Goal: Navigation & Orientation: Find specific page/section

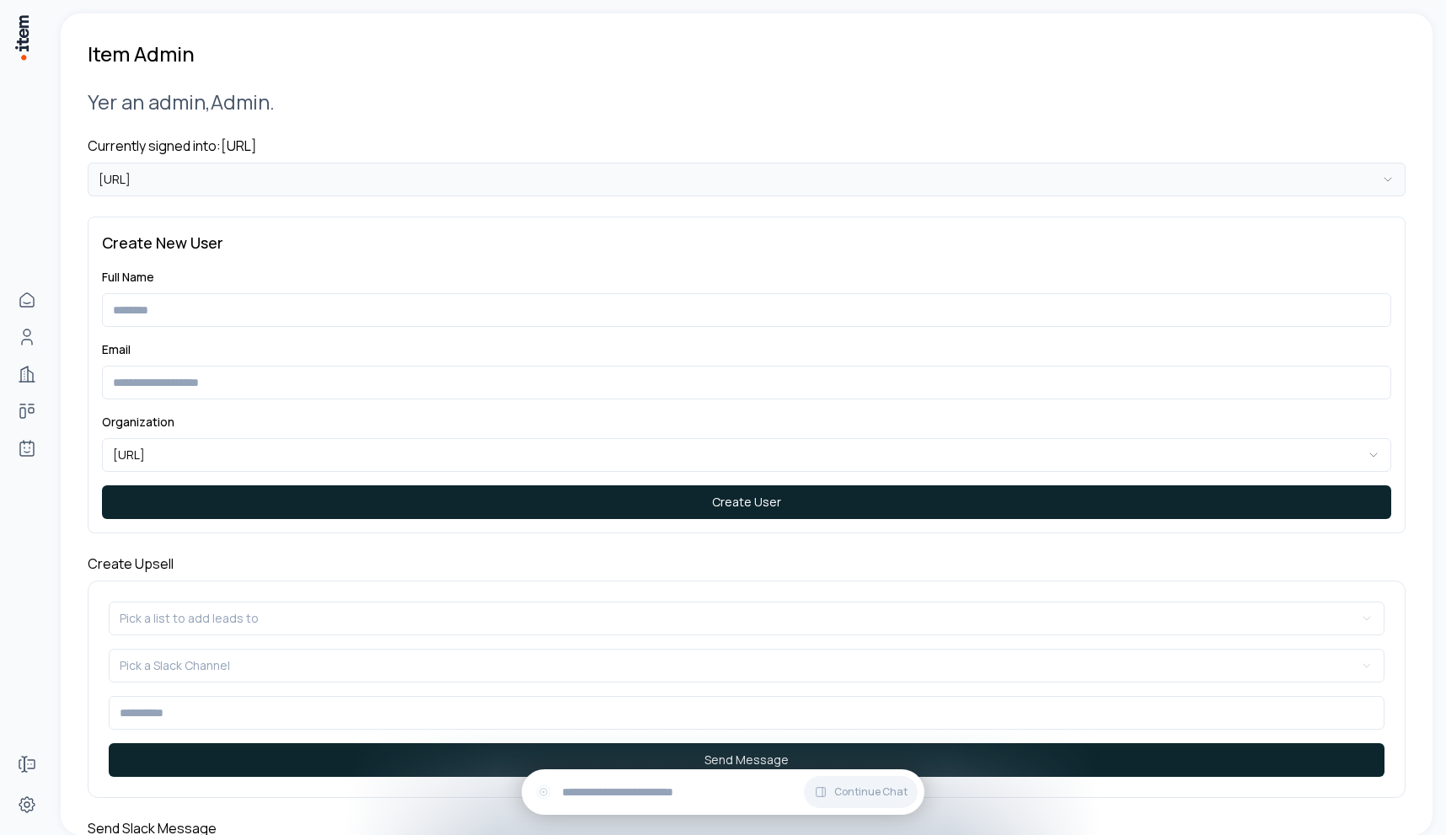
click at [323, 166] on html "**********" at bounding box center [723, 417] width 1446 height 835
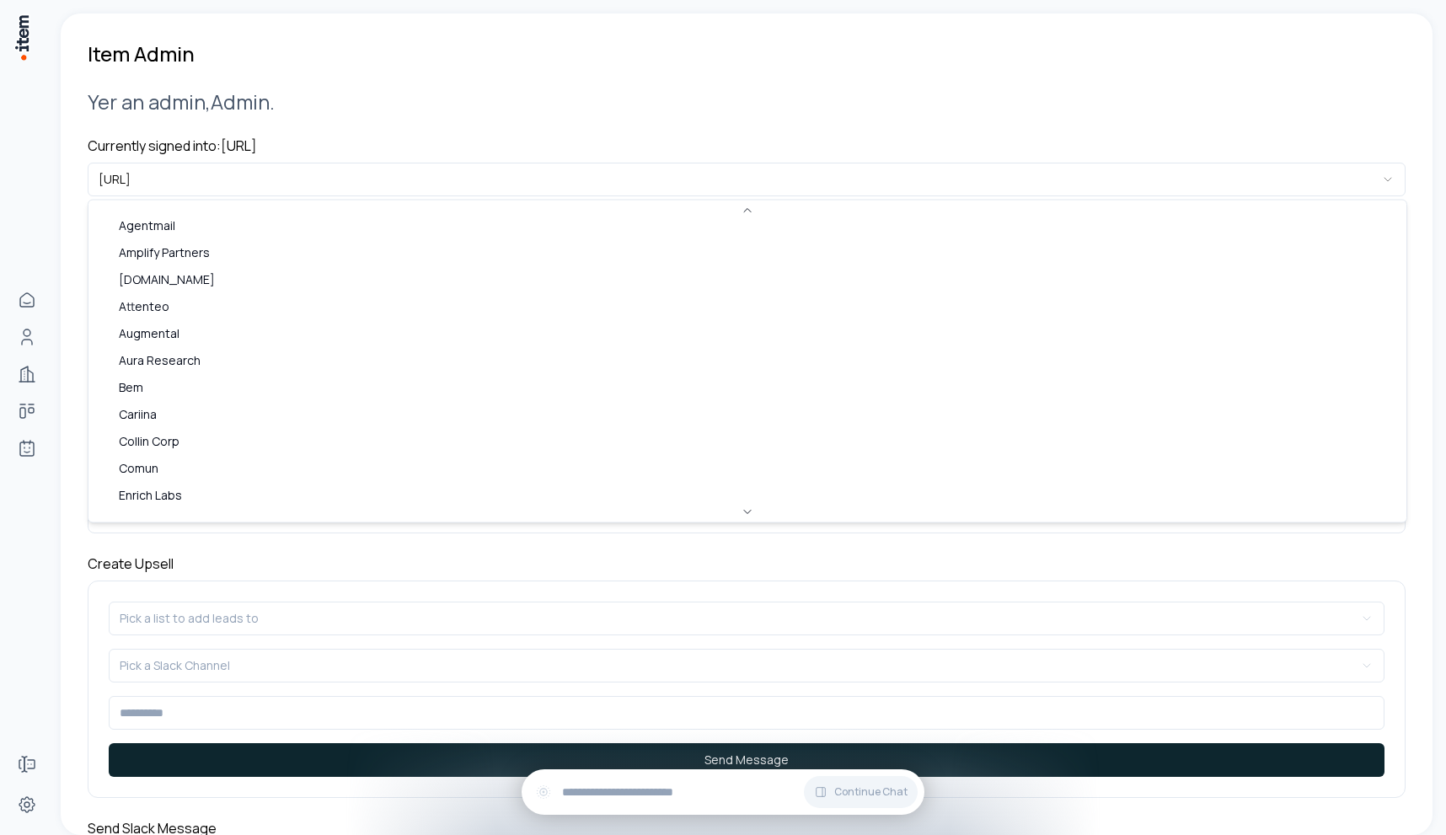
scroll to position [730, 0]
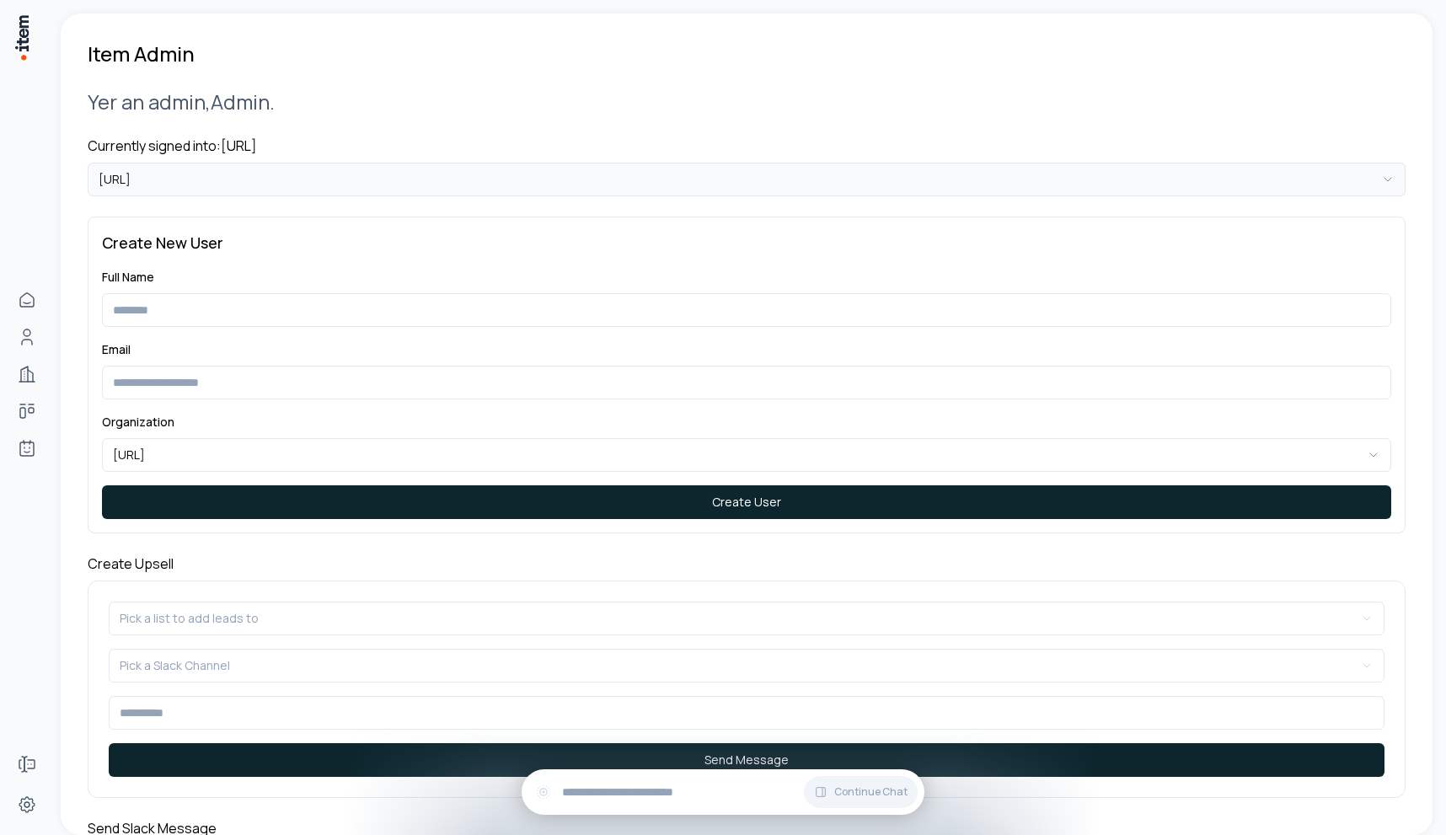
click at [276, 175] on html "**********" at bounding box center [723, 417] width 1446 height 835
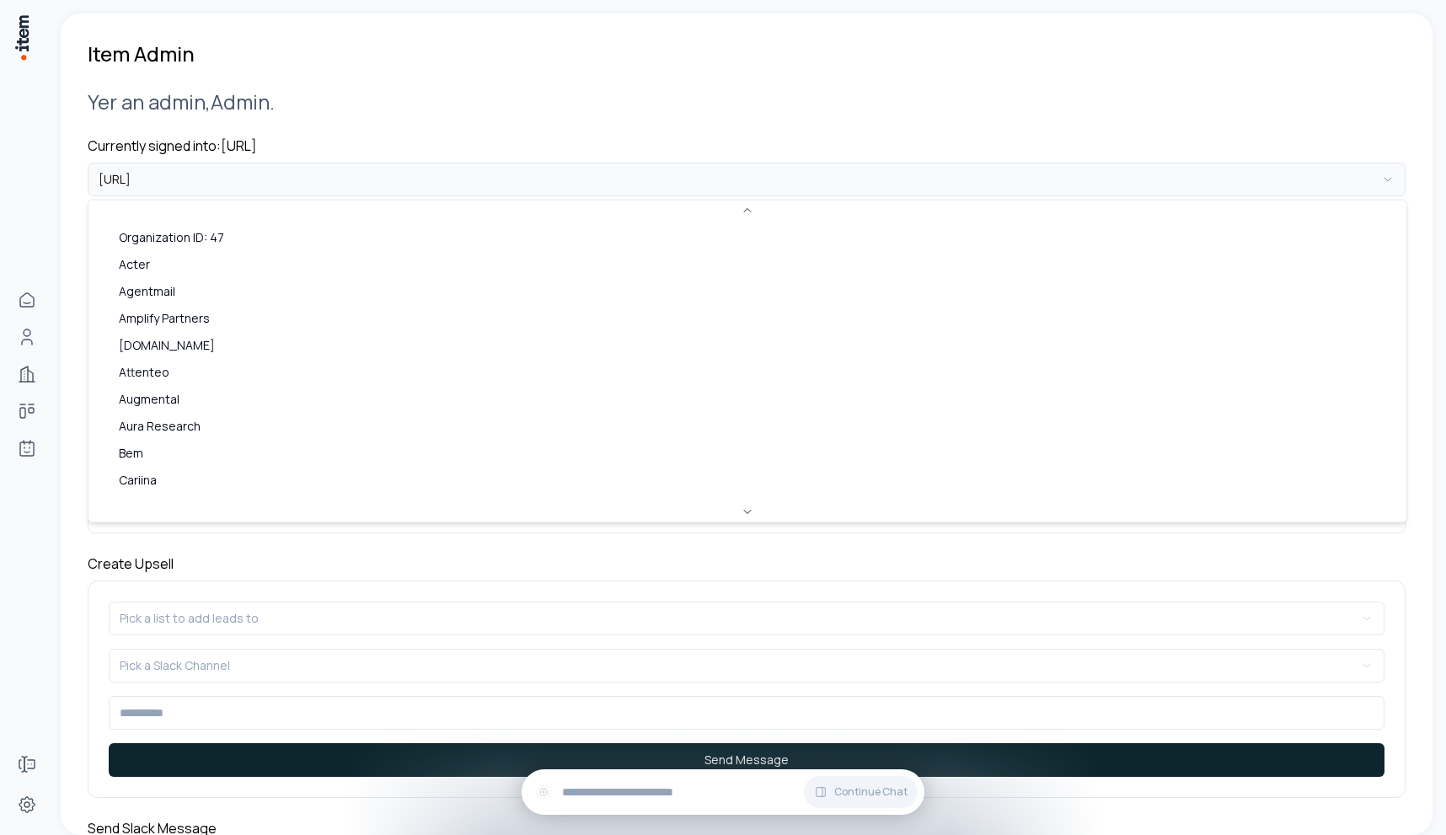
scroll to position [747, 0]
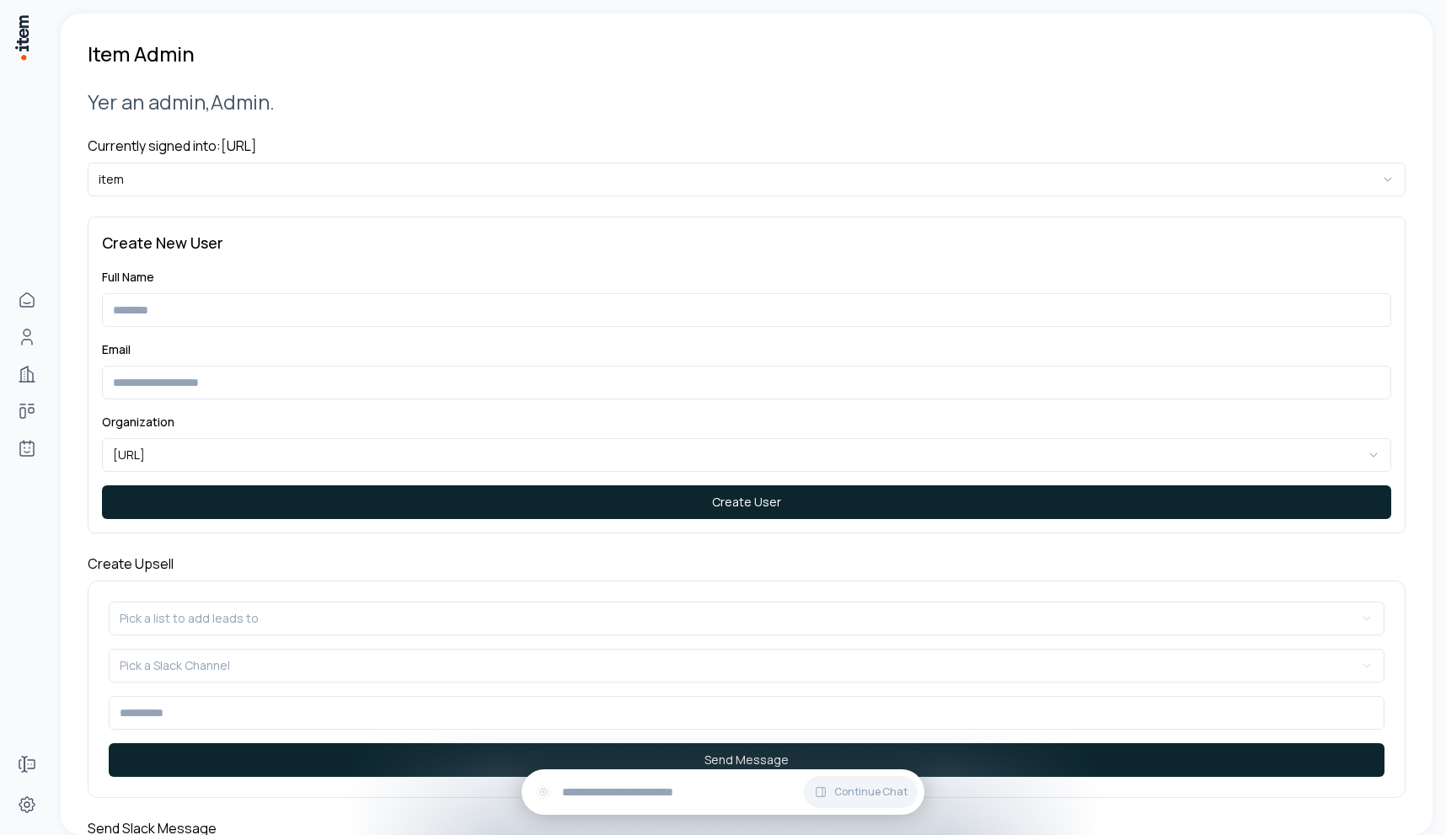
click at [610, 88] on h2 "Yer an admin, Admin ." at bounding box center [747, 102] width 1318 height 28
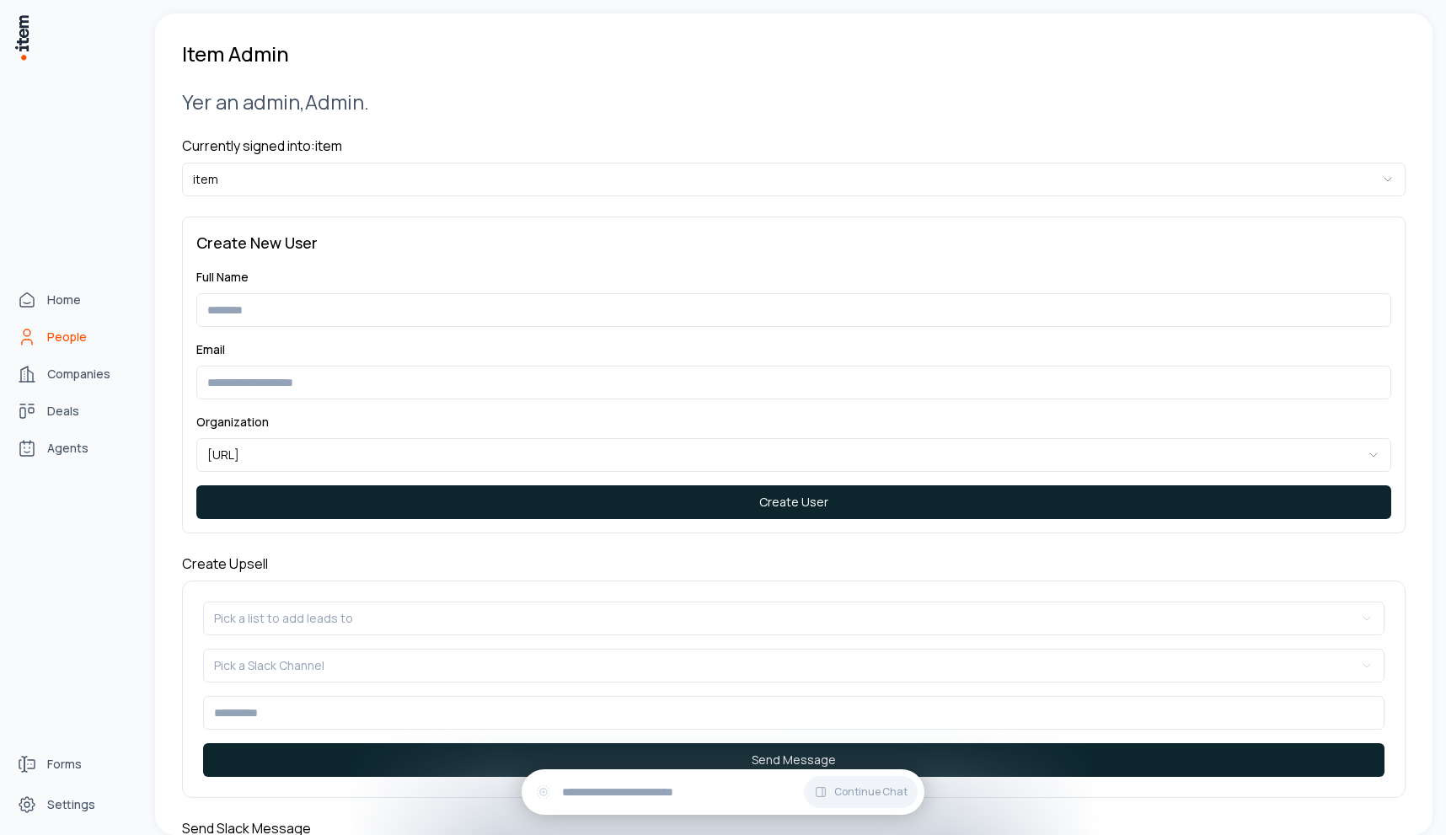
click at [56, 341] on span "People" at bounding box center [67, 337] width 40 height 17
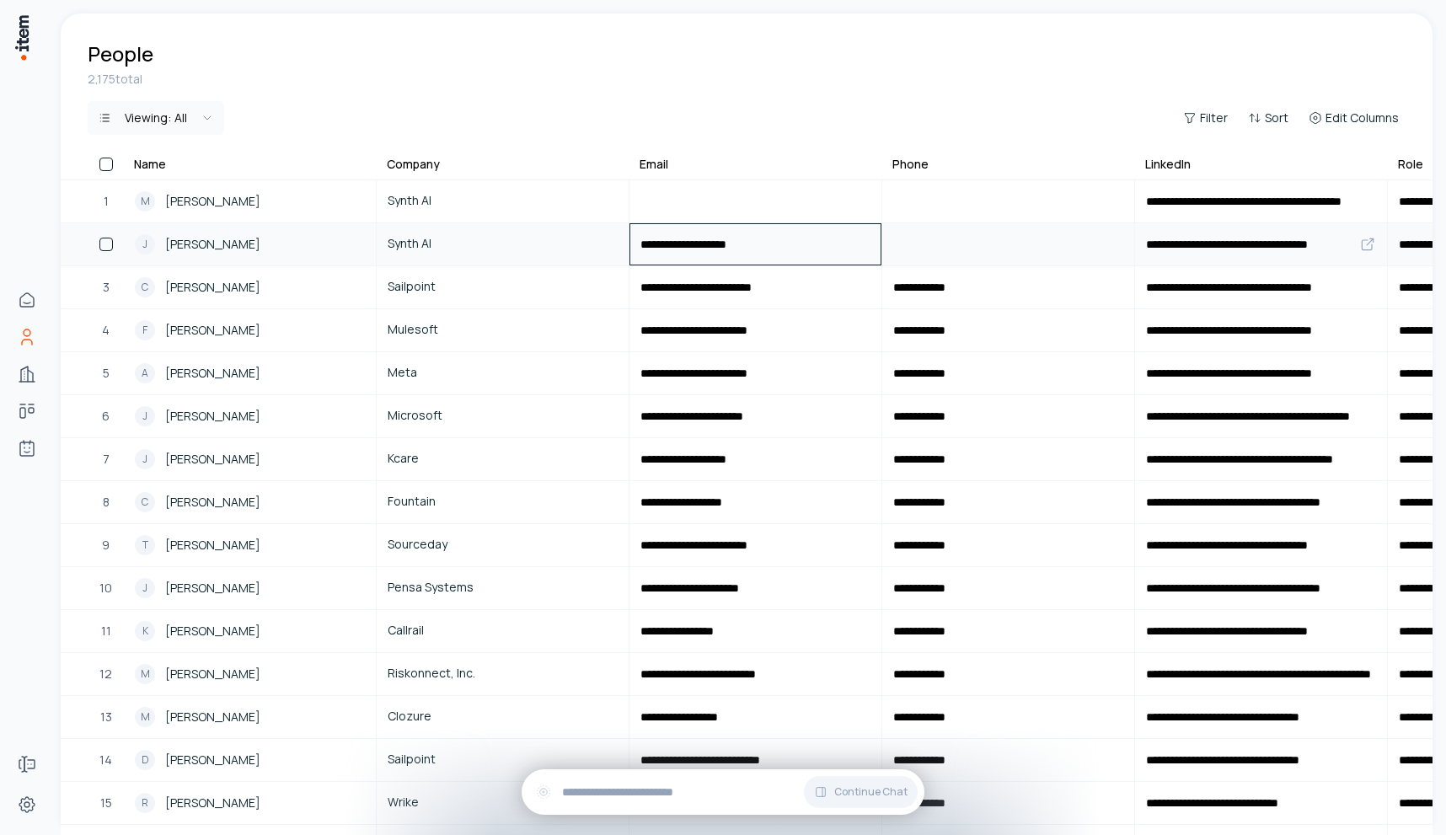
click at [675, 244] on input "**********" at bounding box center [756, 244] width 250 height 40
click at [663, 90] on div "2,175 total Viewing: All Filter Sort Edit Columns" at bounding box center [747, 113] width 1372 height 84
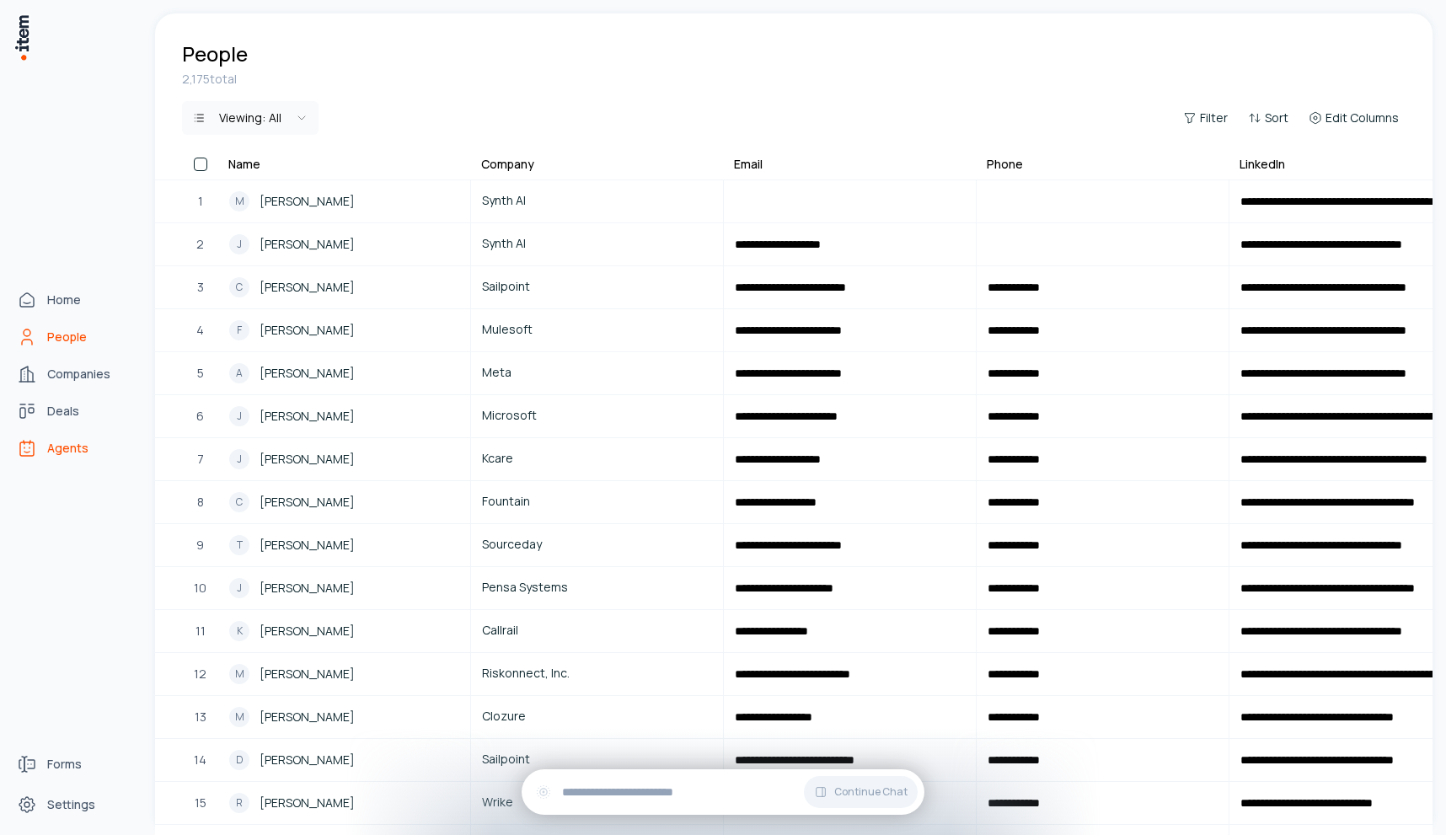
click at [52, 445] on span "Agents" at bounding box center [67, 448] width 41 height 17
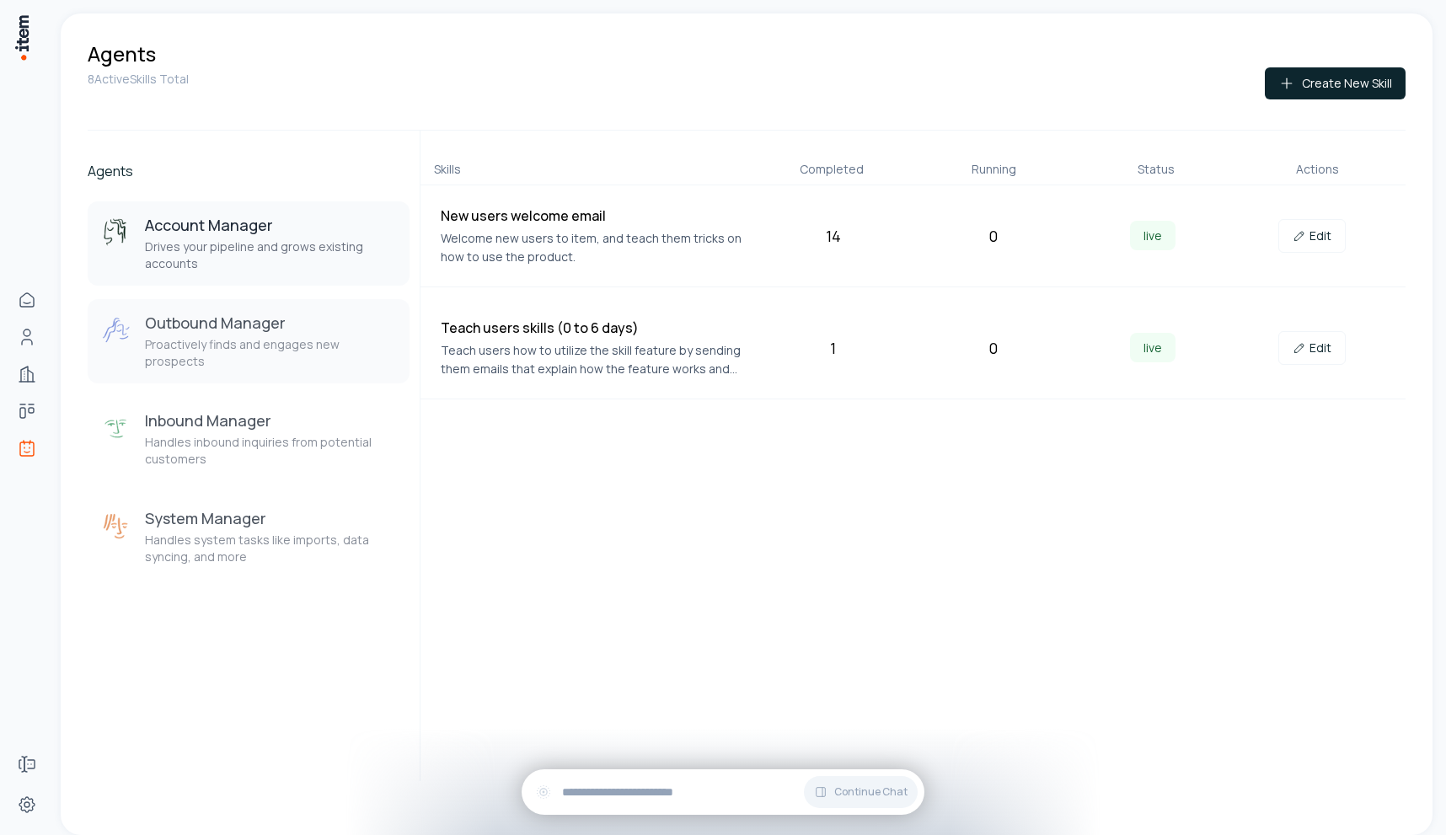
click at [252, 322] on h3 "Outbound Manager" at bounding box center [270, 323] width 251 height 20
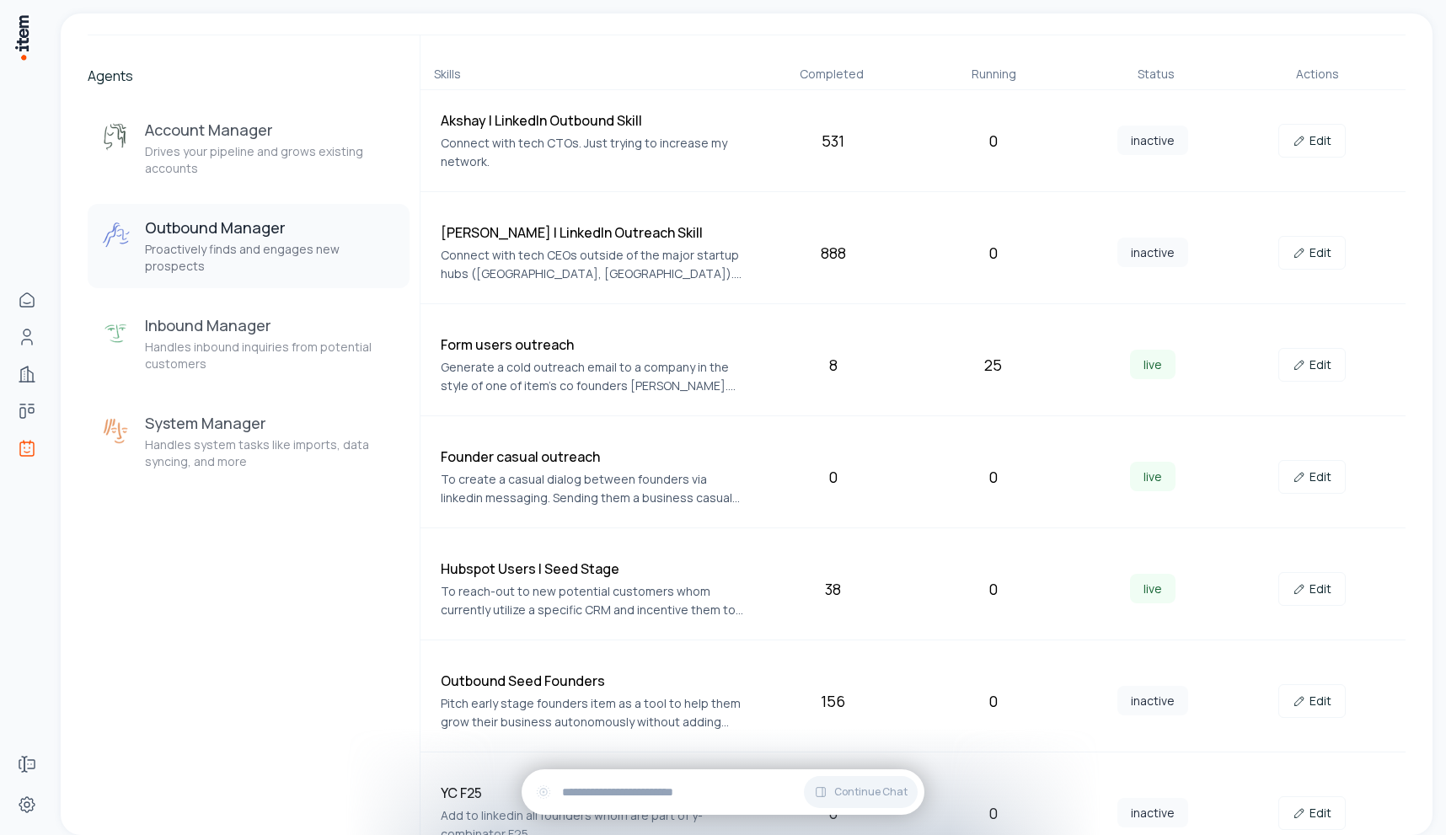
scroll to position [125, 0]
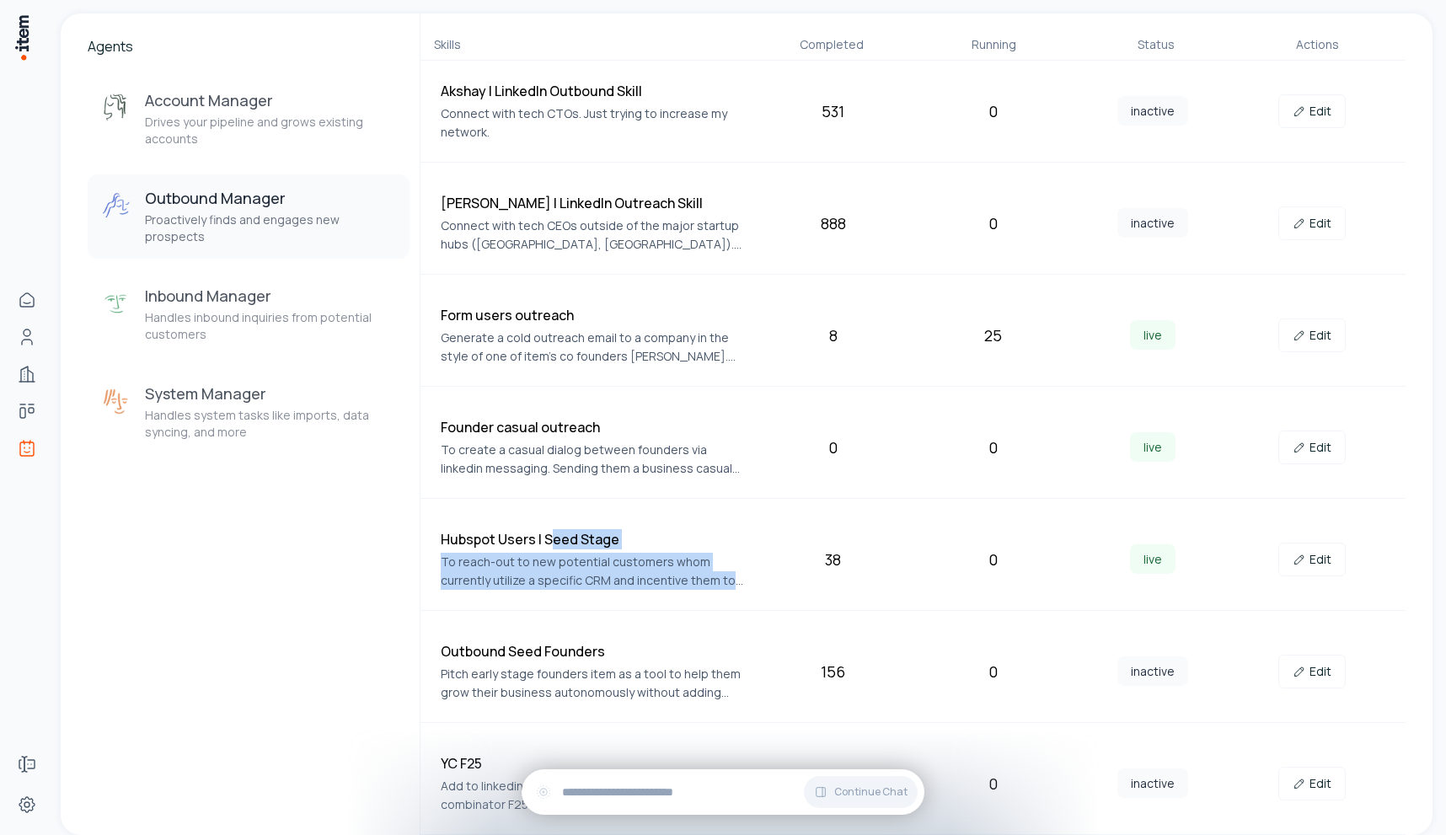
drag, startPoint x: 746, startPoint y: 589, endPoint x: 550, endPoint y: 535, distance: 203.7
click at [550, 535] on div "Hubspot Users | Seed Stage To reach-out to new potential customers whom current…" at bounding box center [594, 559] width 306 height 61
click at [550, 535] on h4 "Hubspot Users | Seed Stage" at bounding box center [594, 539] width 306 height 20
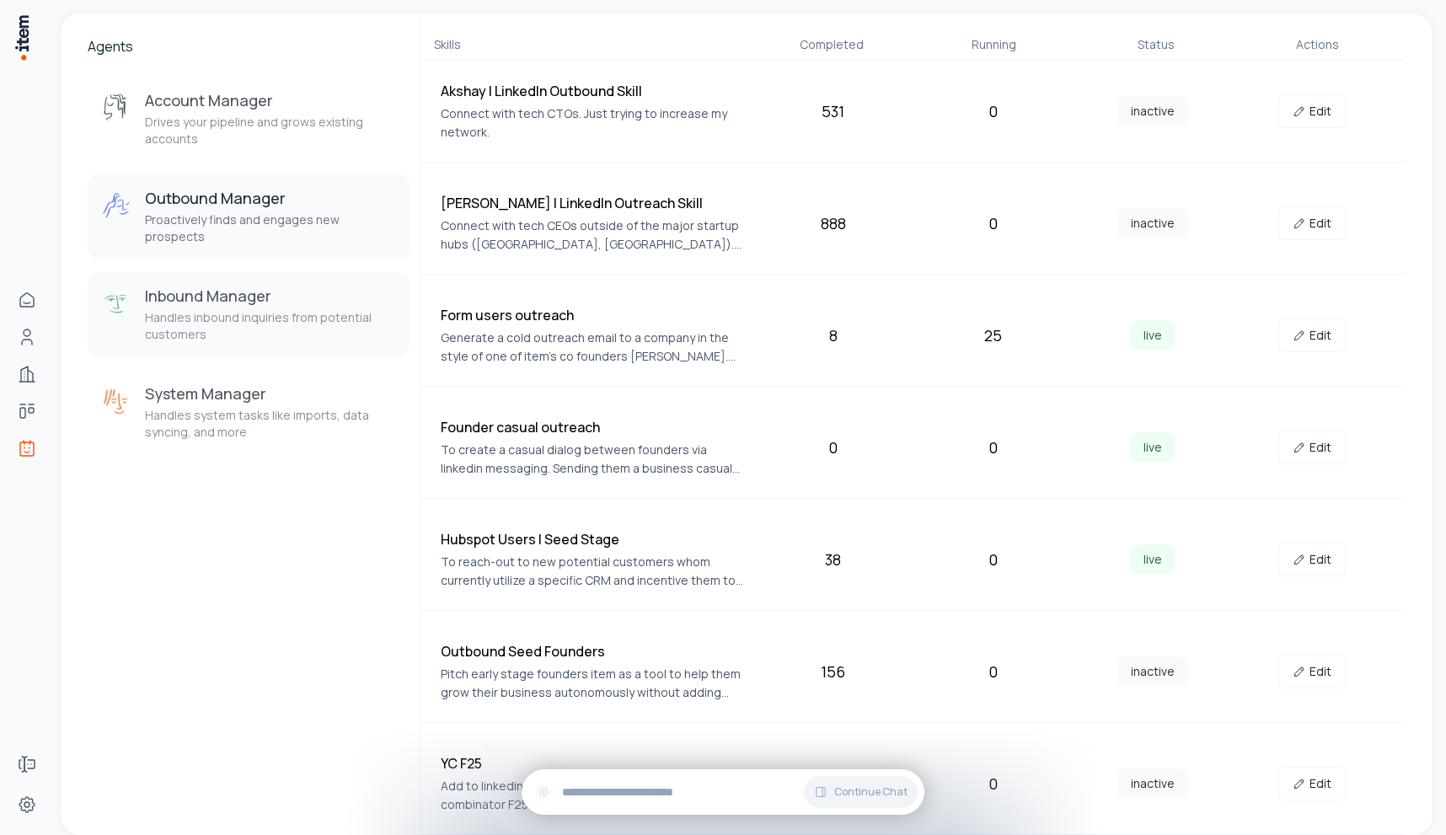
click at [227, 319] on p "Handles inbound inquiries from potential customers" at bounding box center [270, 326] width 251 height 34
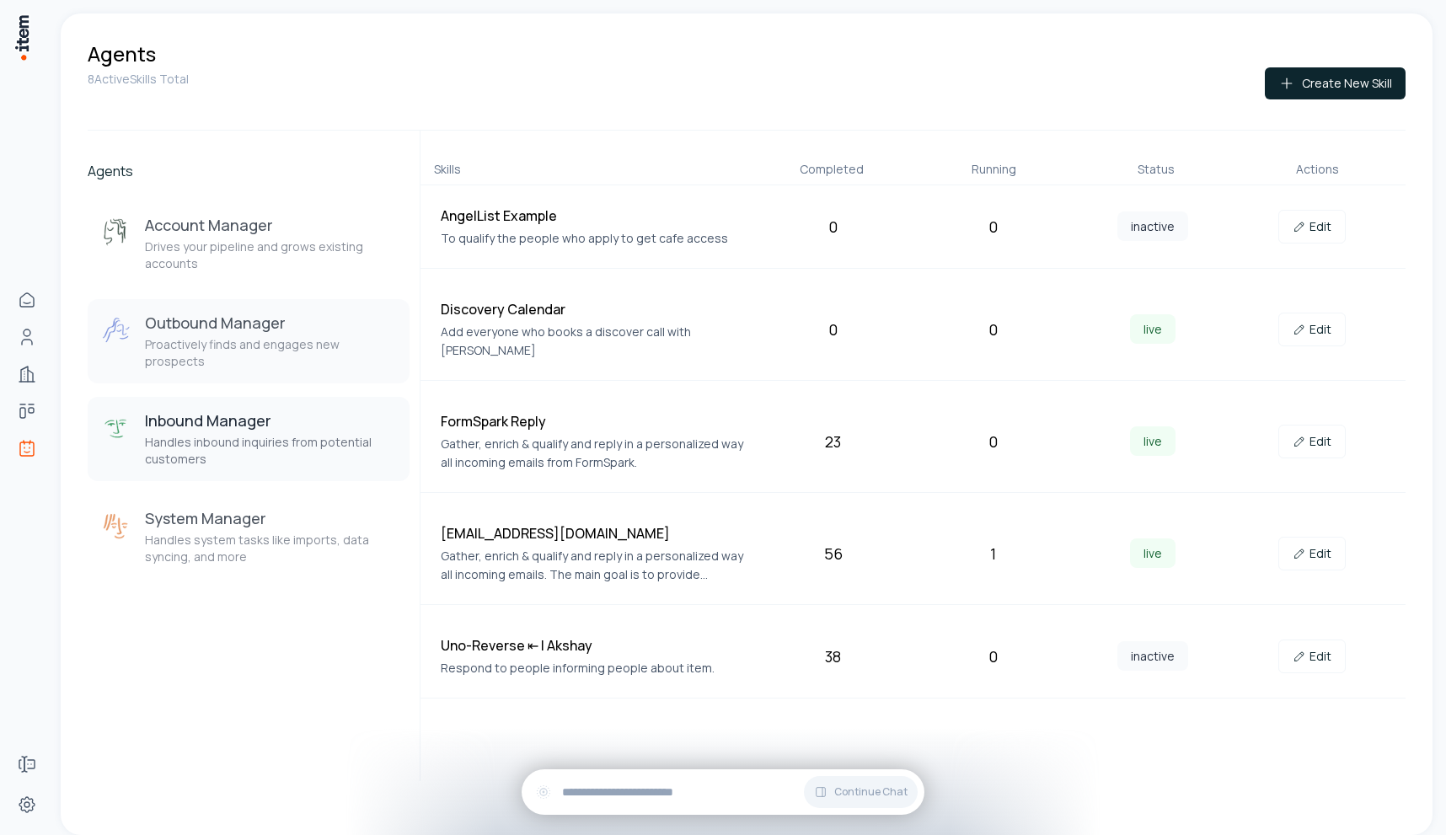
click at [246, 315] on h3 "Outbound Manager" at bounding box center [270, 323] width 251 height 20
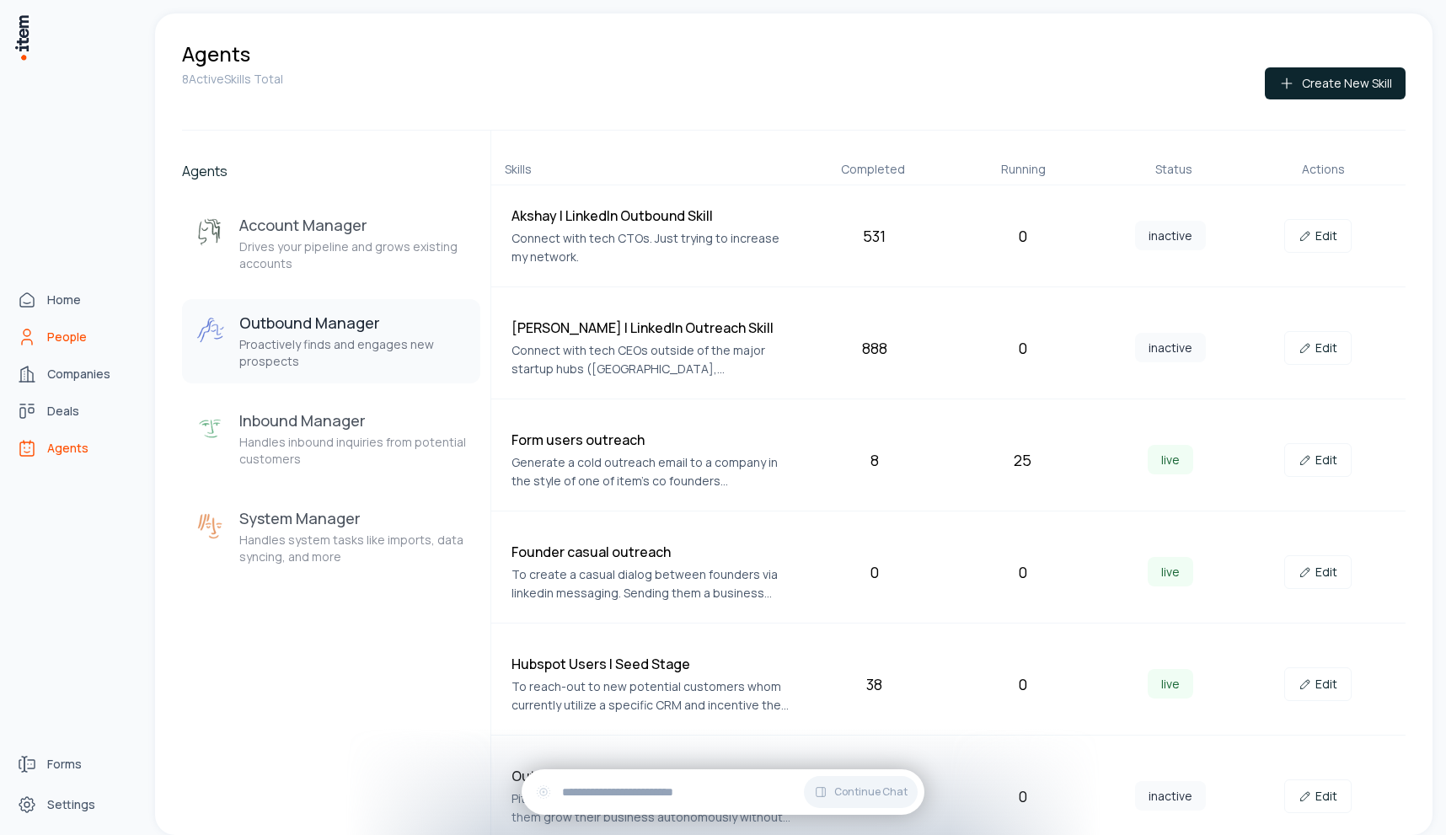
click at [58, 344] on span "People" at bounding box center [67, 337] width 40 height 17
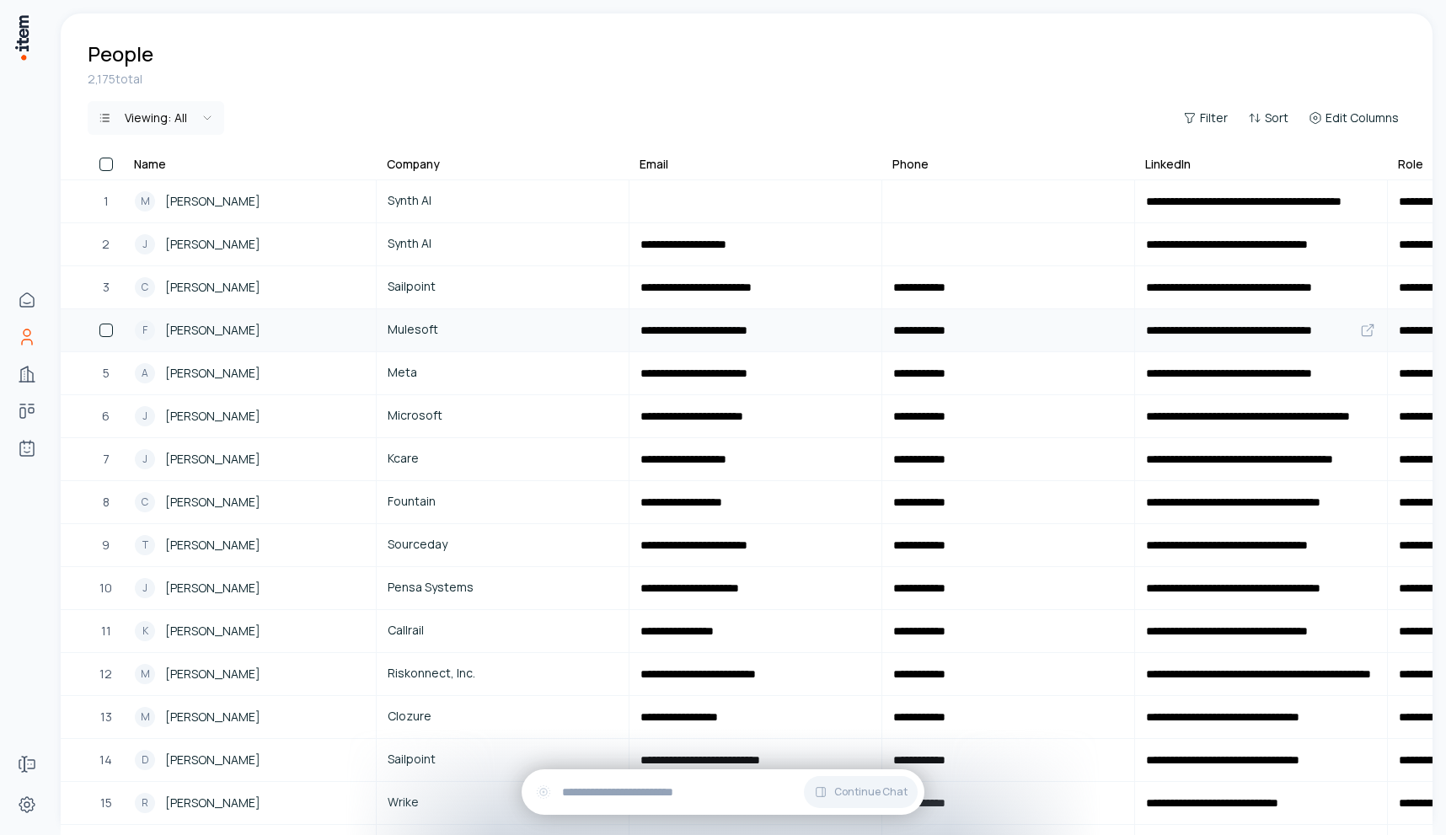
click at [219, 340] on div "F Fiona Condon" at bounding box center [250, 330] width 230 height 20
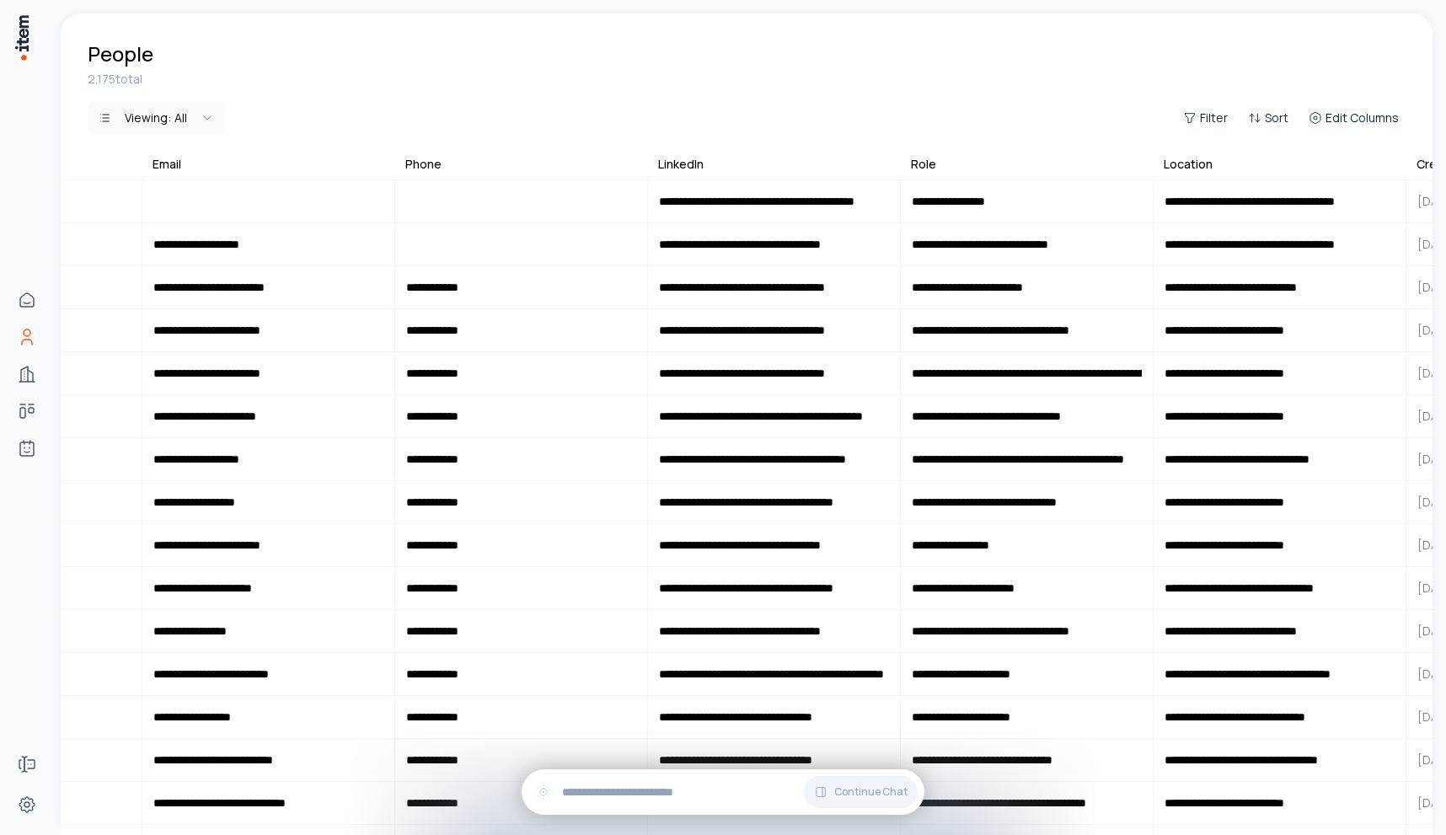
scroll to position [0, 578]
